Goal: Information Seeking & Learning: Check status

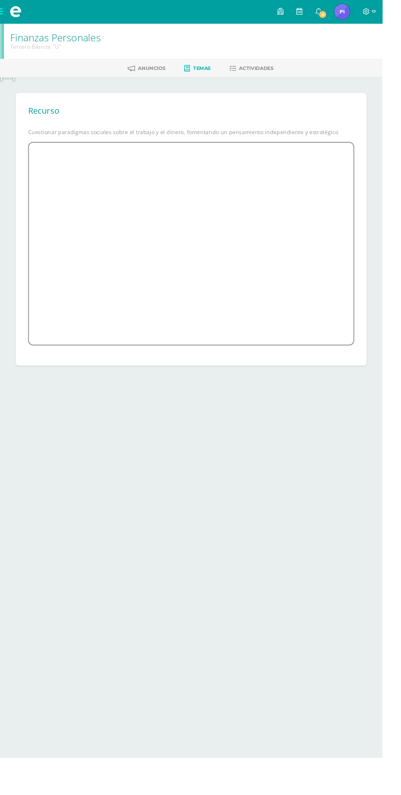
click at [343, 15] on span "4" at bounding box center [338, 15] width 9 height 9
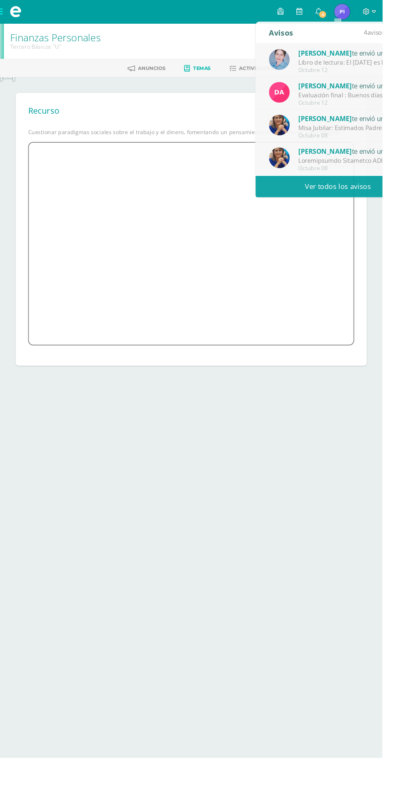
click at [366, 53] on div "Blanca Antillón te envió un aviso" at bounding box center [370, 55] width 114 height 11
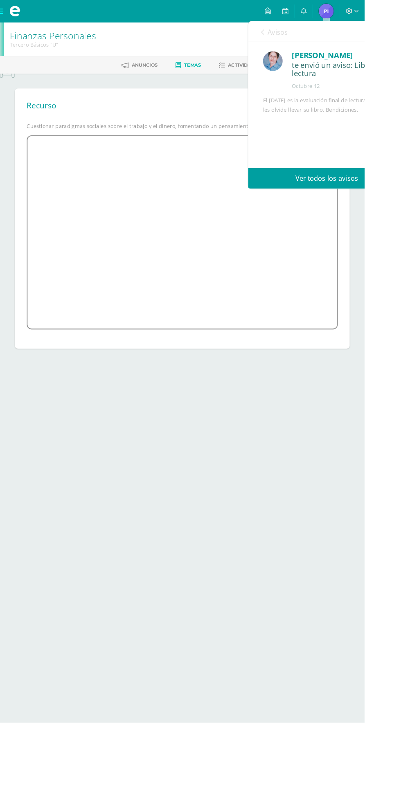
click at [323, 13] on link at bounding box center [314, 12] width 20 height 25
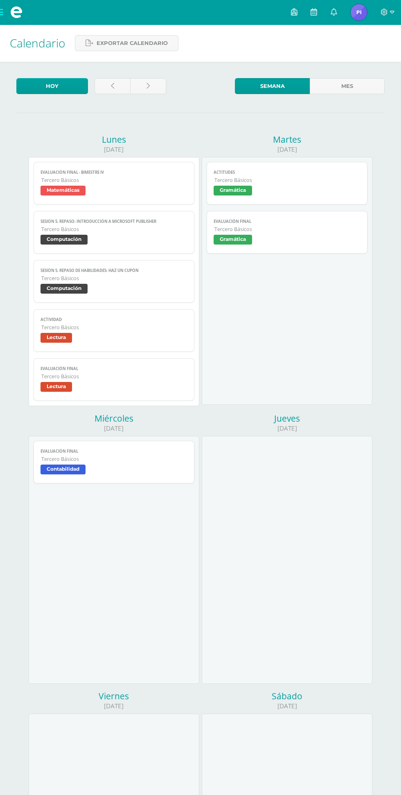
click at [334, 12] on icon at bounding box center [333, 11] width 7 height 7
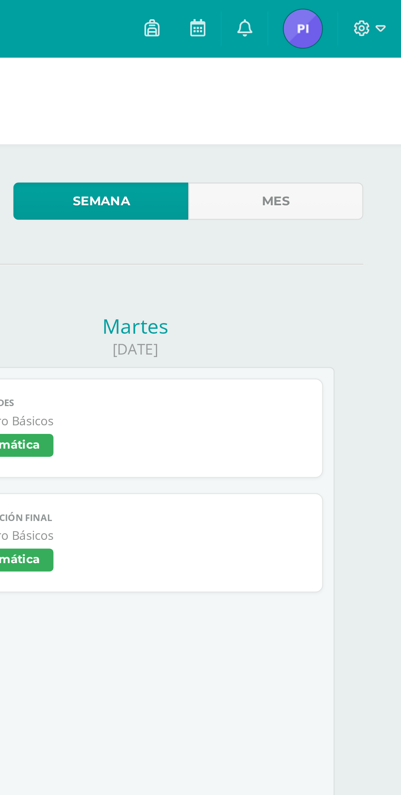
click at [337, 16] on span at bounding box center [333, 12] width 7 height 9
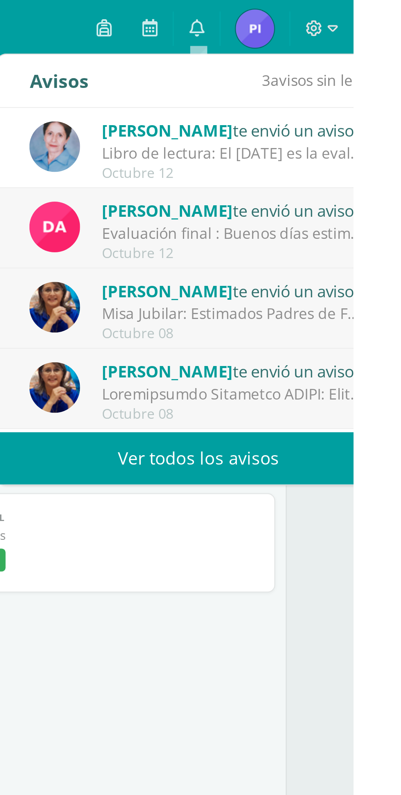
click at [348, 65] on div "Libro de lectura: El [DATE] es la evaluación final de lectura, no se les olvide…" at bounding box center [350, 65] width 114 height 9
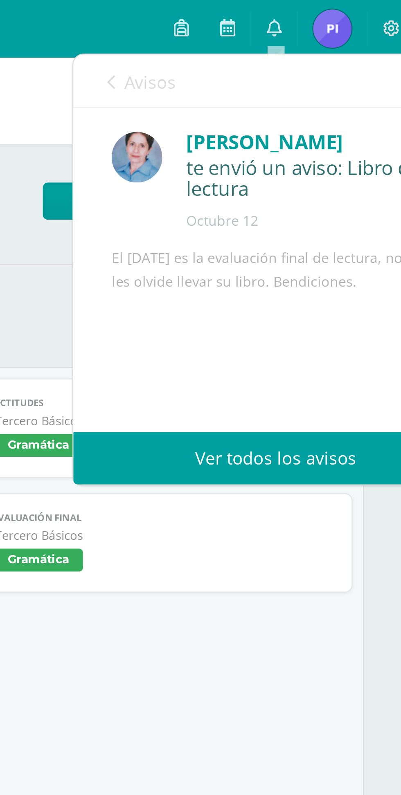
click at [289, 44] on link "Avisos" at bounding box center [276, 34] width 29 height 23
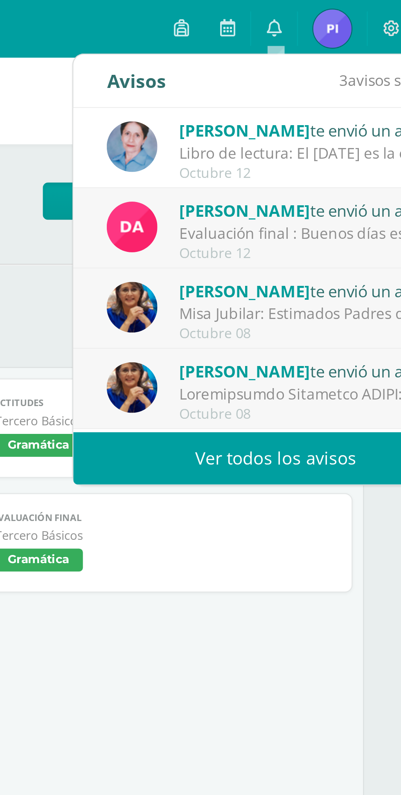
click at [291, 92] on div "[PERSON_NAME] te envió un aviso Evaluación final : Buenos días estimados estudi…" at bounding box center [334, 98] width 144 height 27
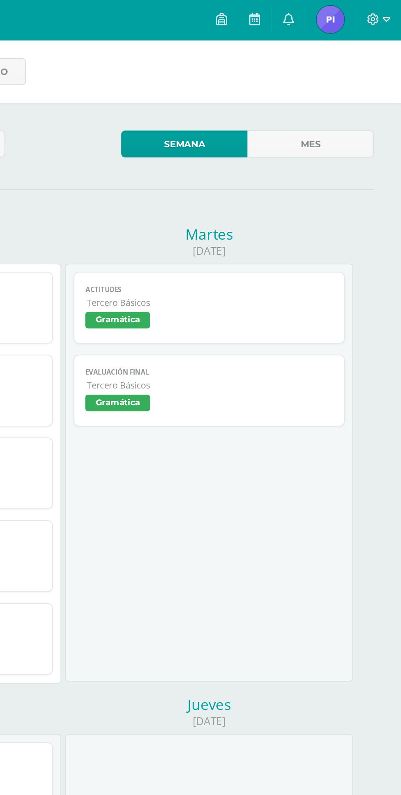
click at [339, 18] on link at bounding box center [334, 12] width 20 height 25
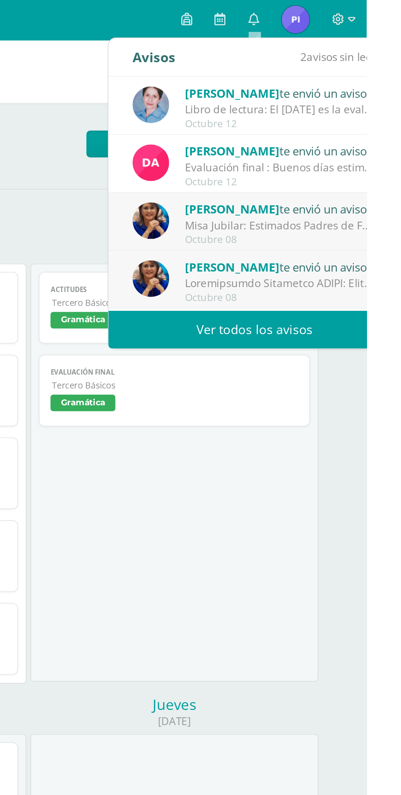
click at [312, 130] on div "Misa Jubilar: Estimados Padres de Familia de Cuarto Primaria hasta Quinto Bachi…" at bounding box center [350, 134] width 114 height 9
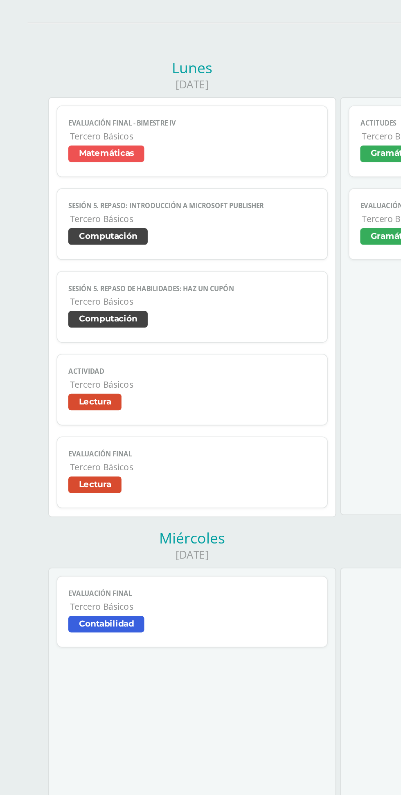
click at [159, 167] on link "Evaluación final - Bimestre IV Tercero Básicos Matemáticas" at bounding box center [114, 183] width 160 height 43
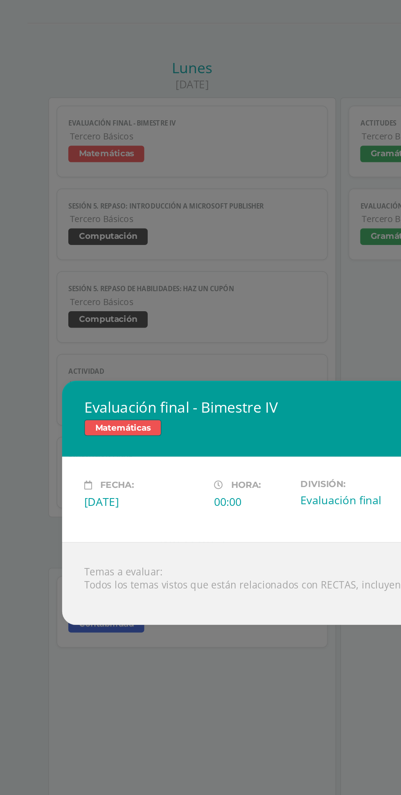
click at [194, 143] on div "Evaluación final - Bimestre IV Matemáticas Fecha: [DATE] Hora: 00:00 División: …" at bounding box center [200, 397] width 401 height 795
